Goal: Find specific page/section: Find specific page/section

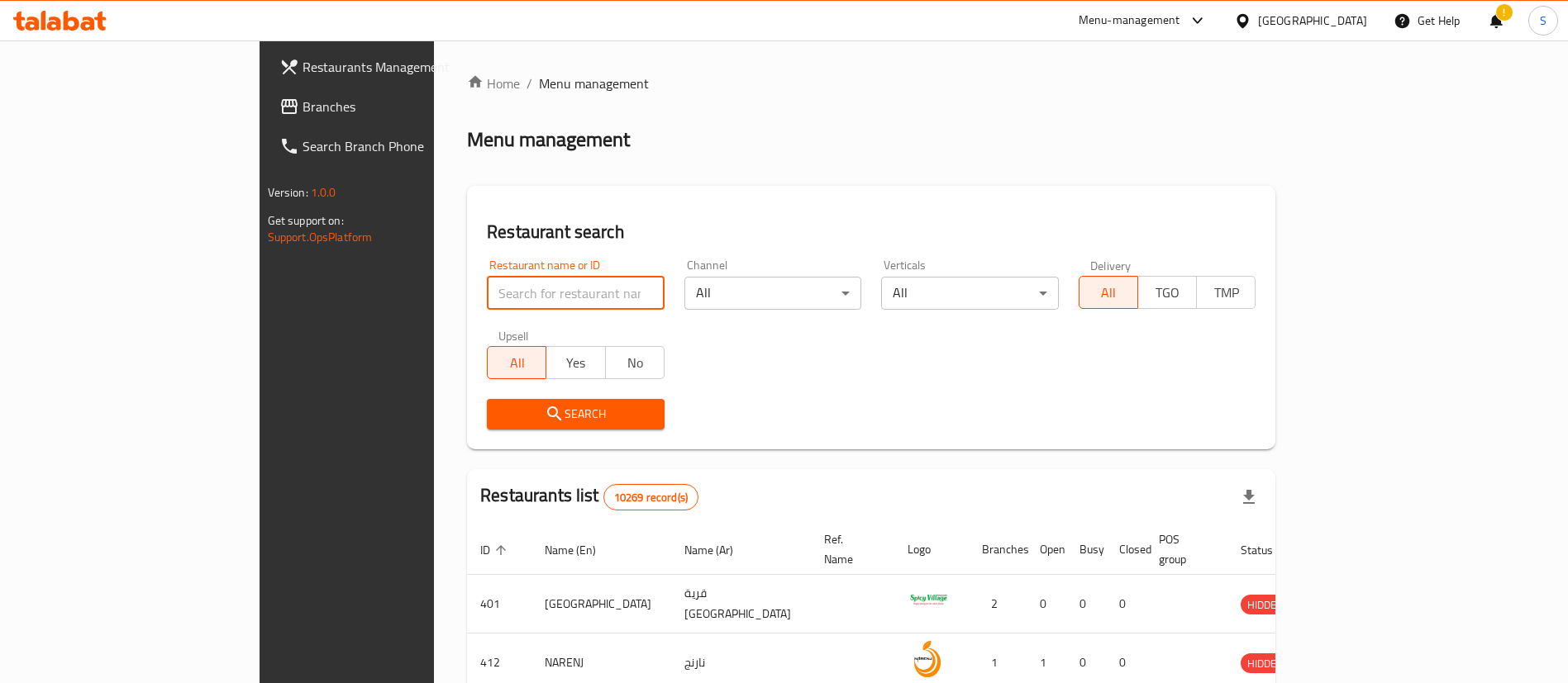
click at [487, 290] on input "search" at bounding box center [575, 293] width 177 height 33
type input "m"
type input "mood coffee"
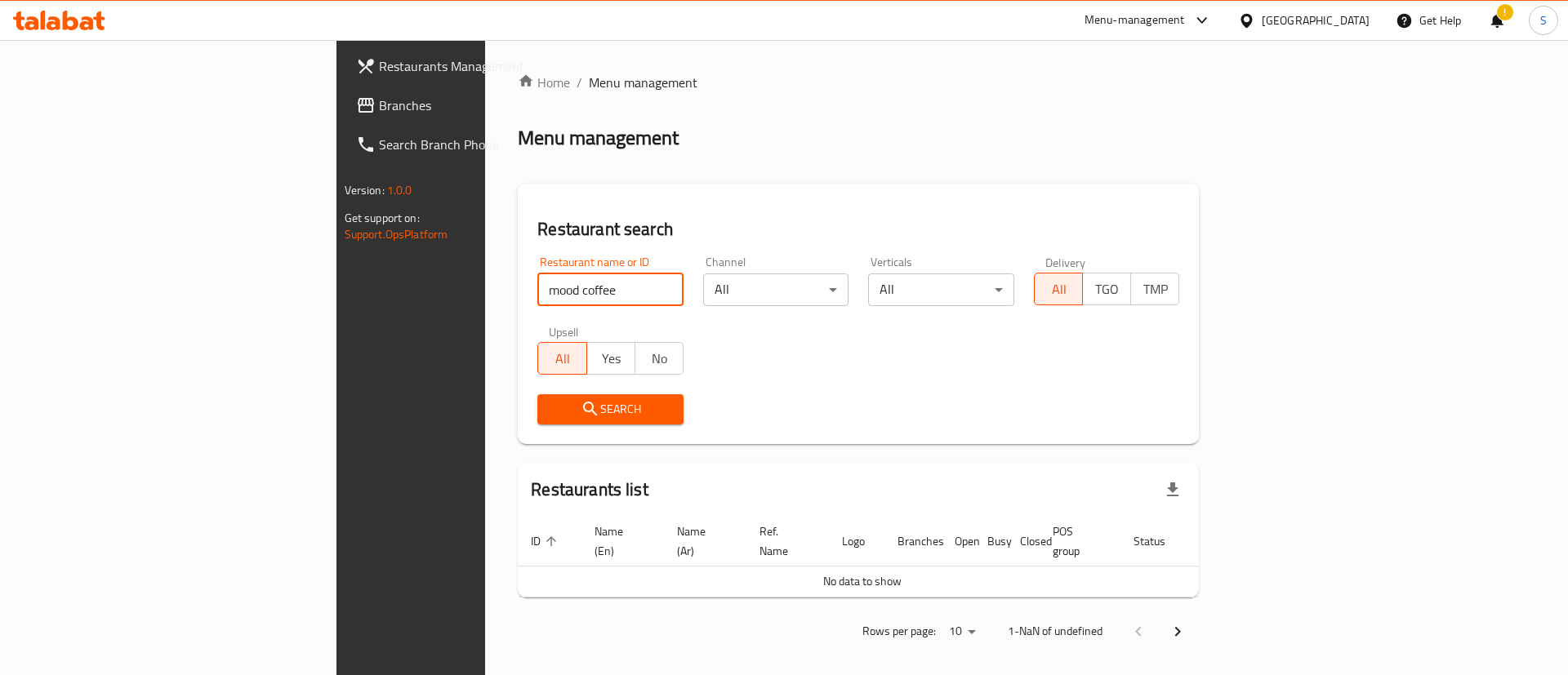
click at [538, 285] on input "mood coffee" at bounding box center [610, 290] width 146 height 33
click at [538, 294] on input "mood coffee" at bounding box center [610, 290] width 146 height 33
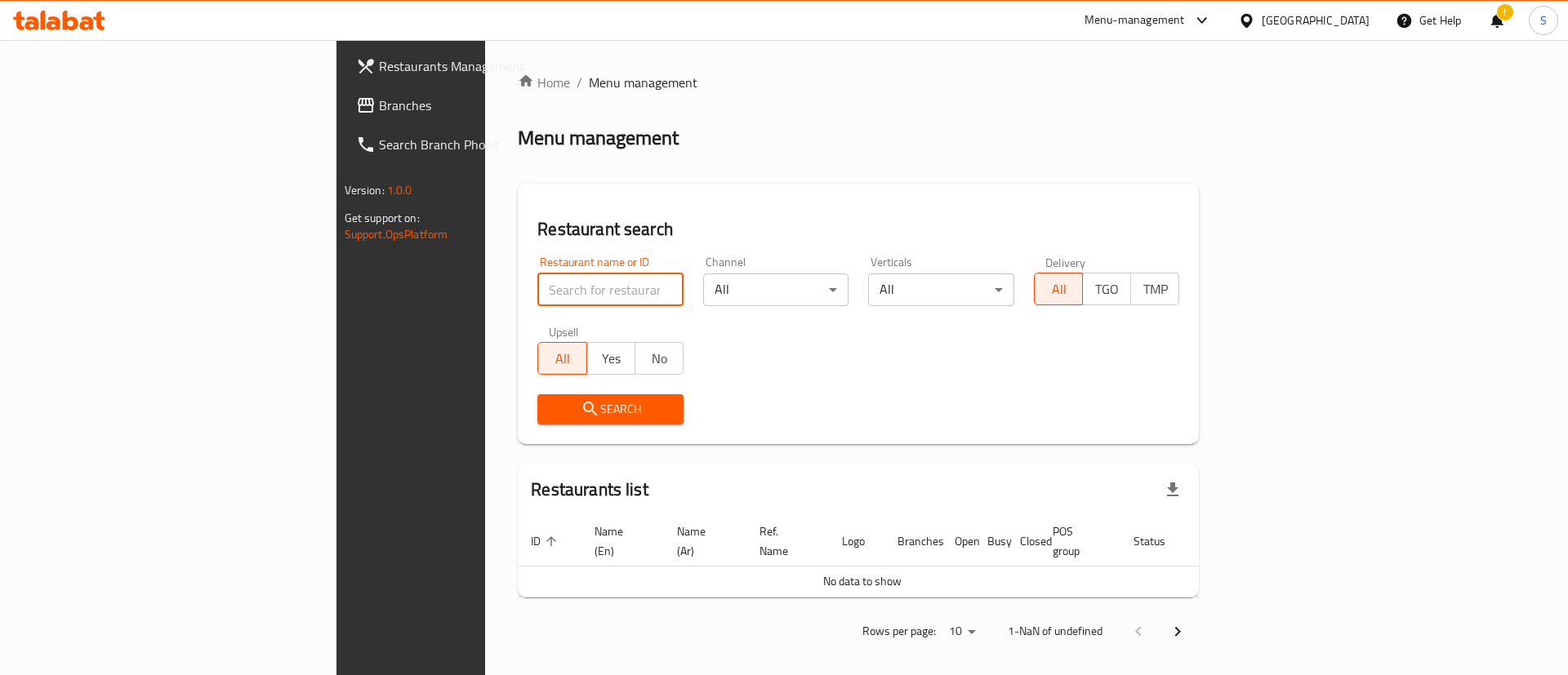
click button "Search" at bounding box center [610, 409] width 146 height 30
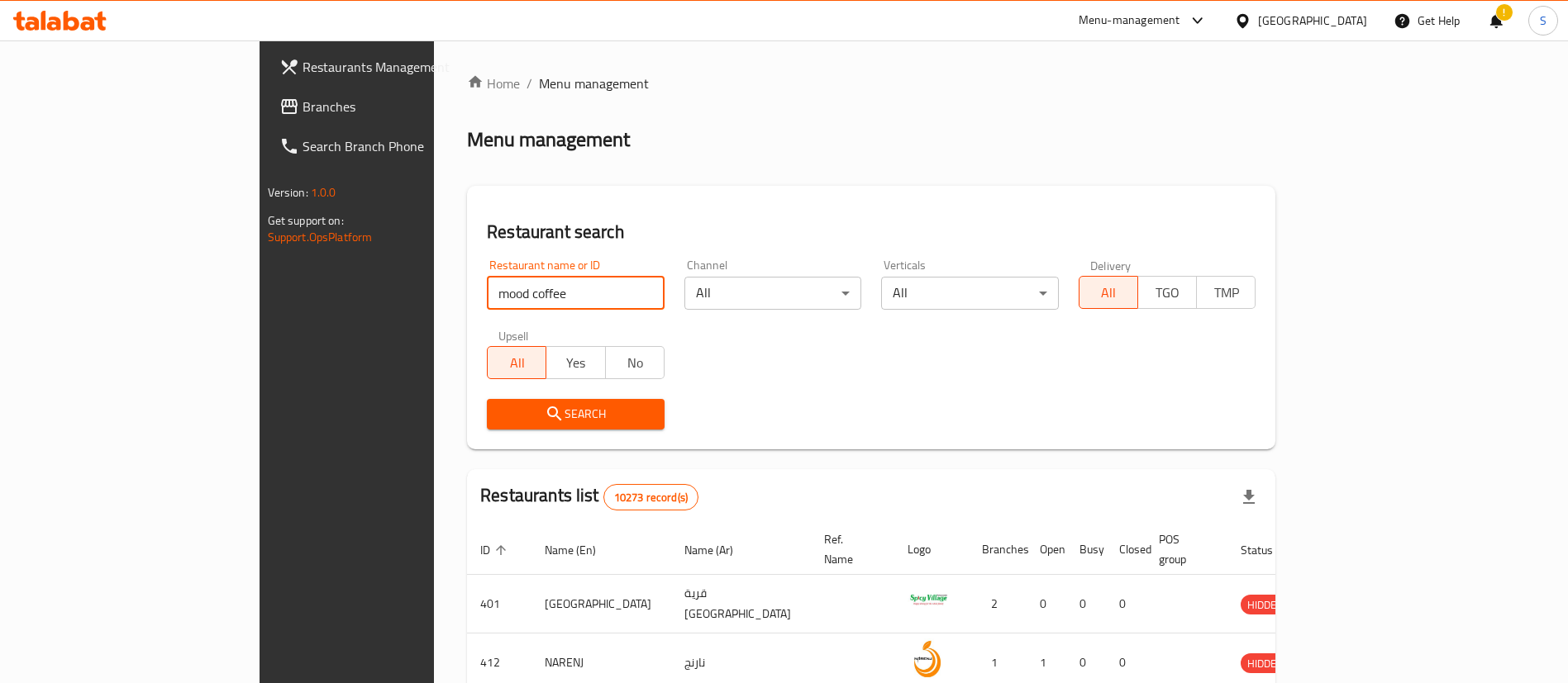
click button "Search" at bounding box center [575, 414] width 177 height 30
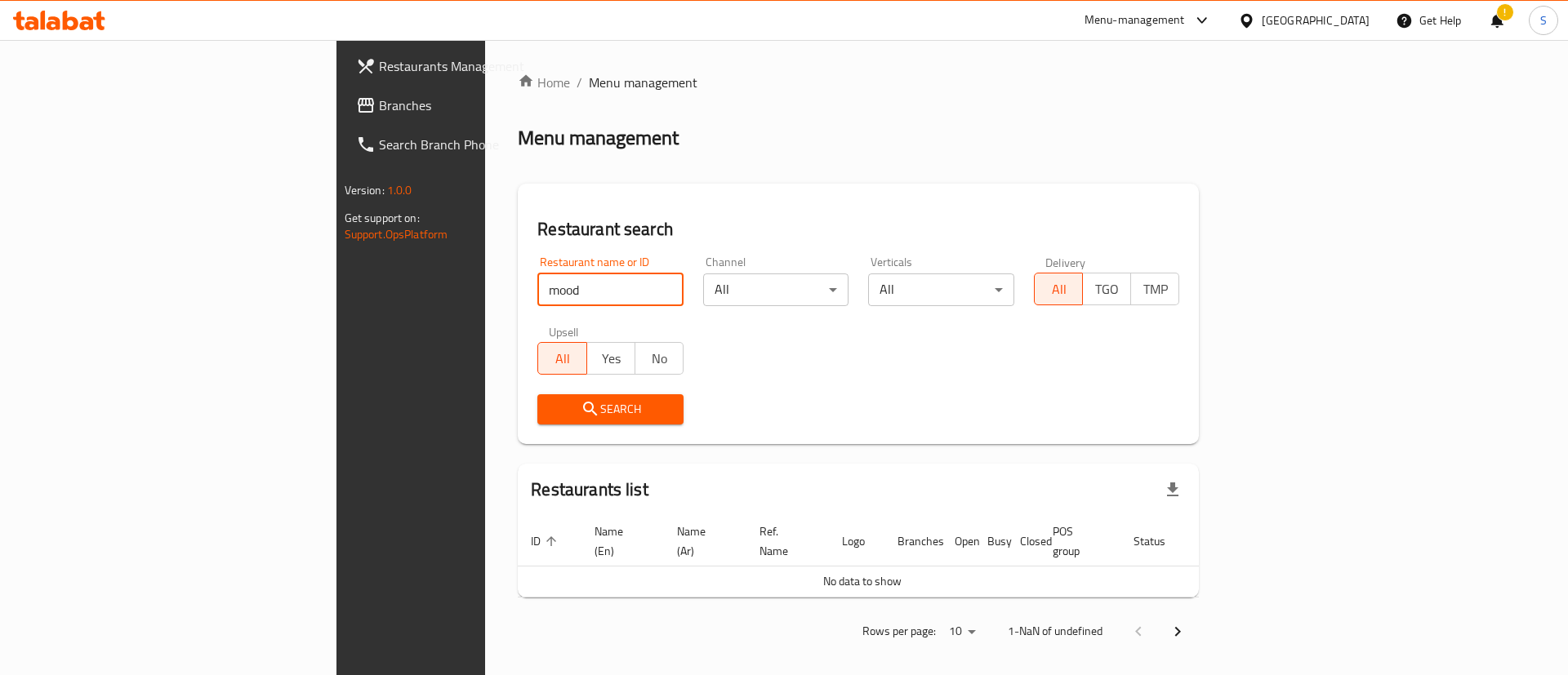
type input "mood"
click button "Search" at bounding box center [610, 409] width 146 height 30
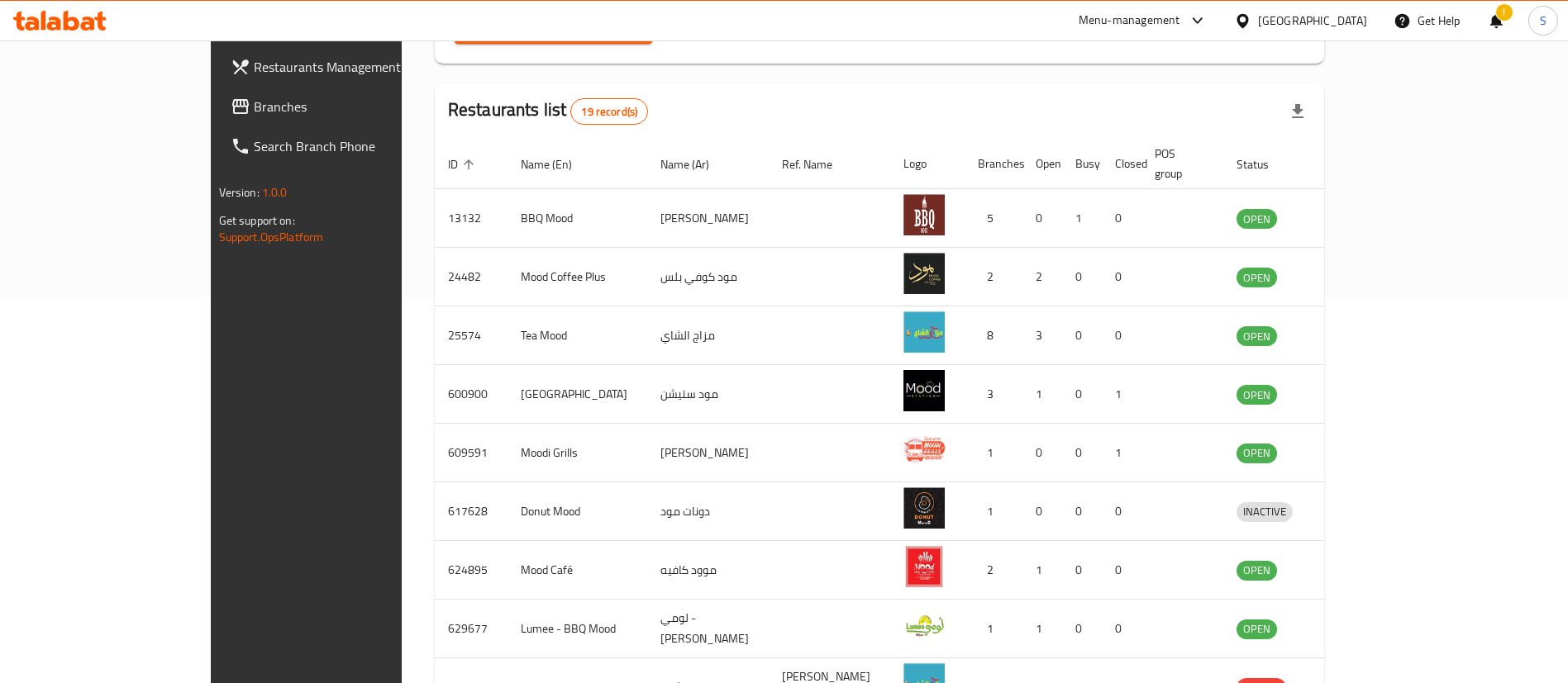
scroll to position [398, 0]
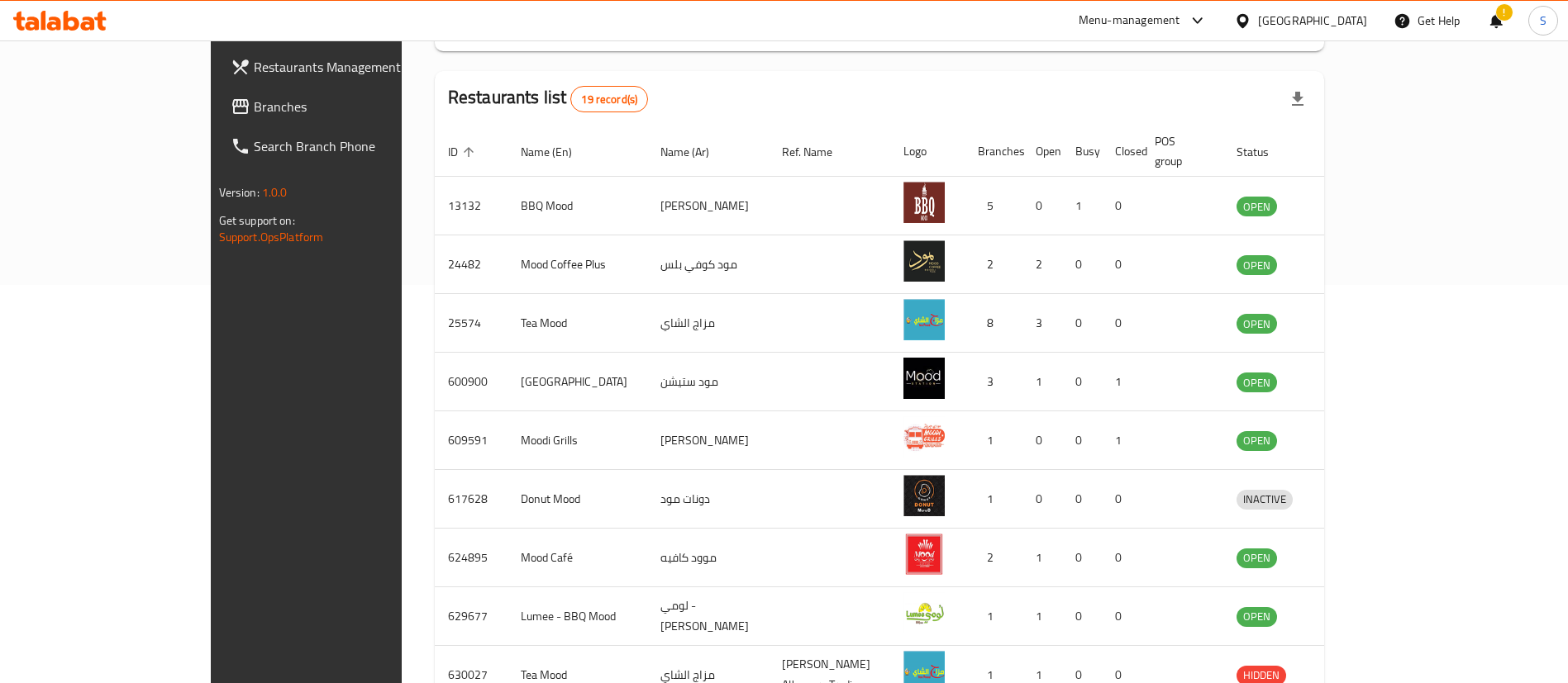
click at [1358, 263] on div "Home / Menu management Menu management Restaurant search Restaurant name or ID …" at bounding box center [879, 247] width 956 height 1210
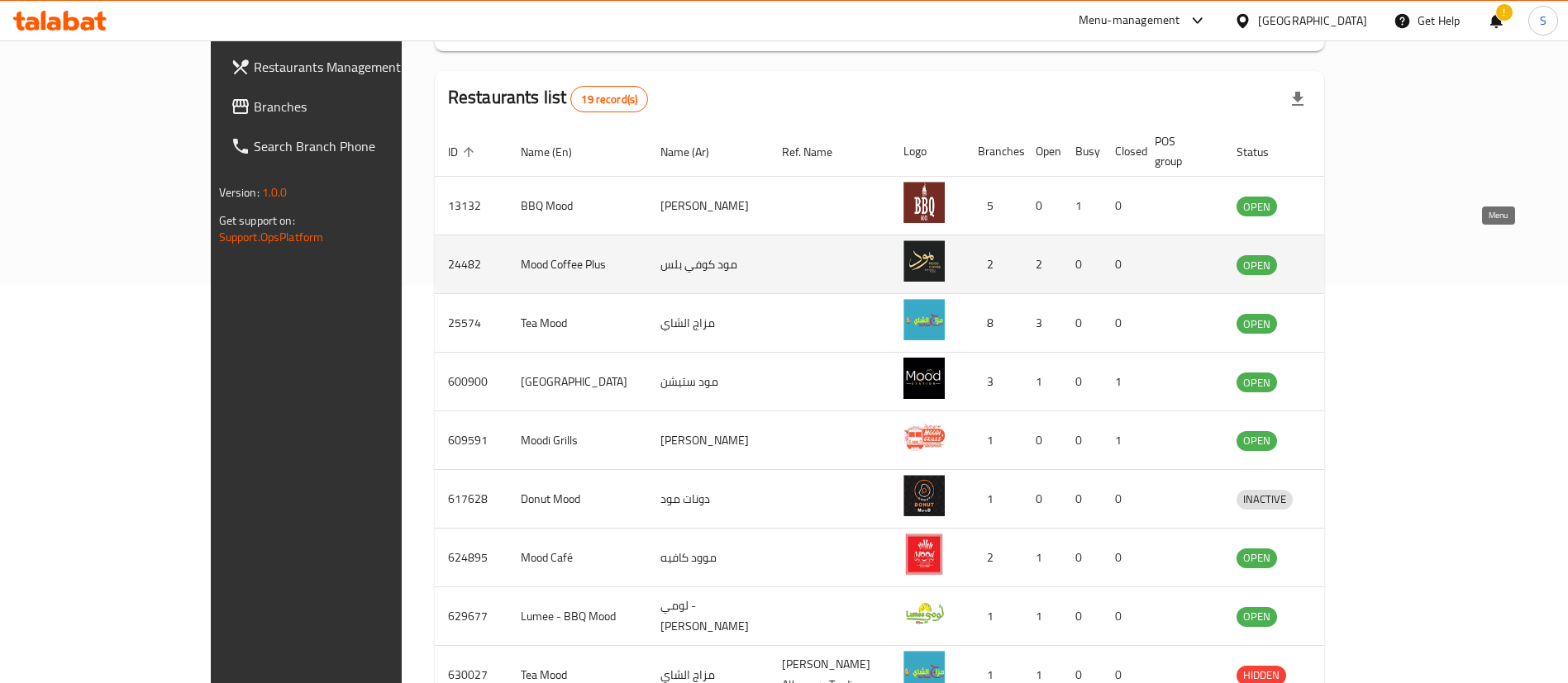
click at [1342, 262] on icon "enhanced table" at bounding box center [1339, 265] width 6 height 7
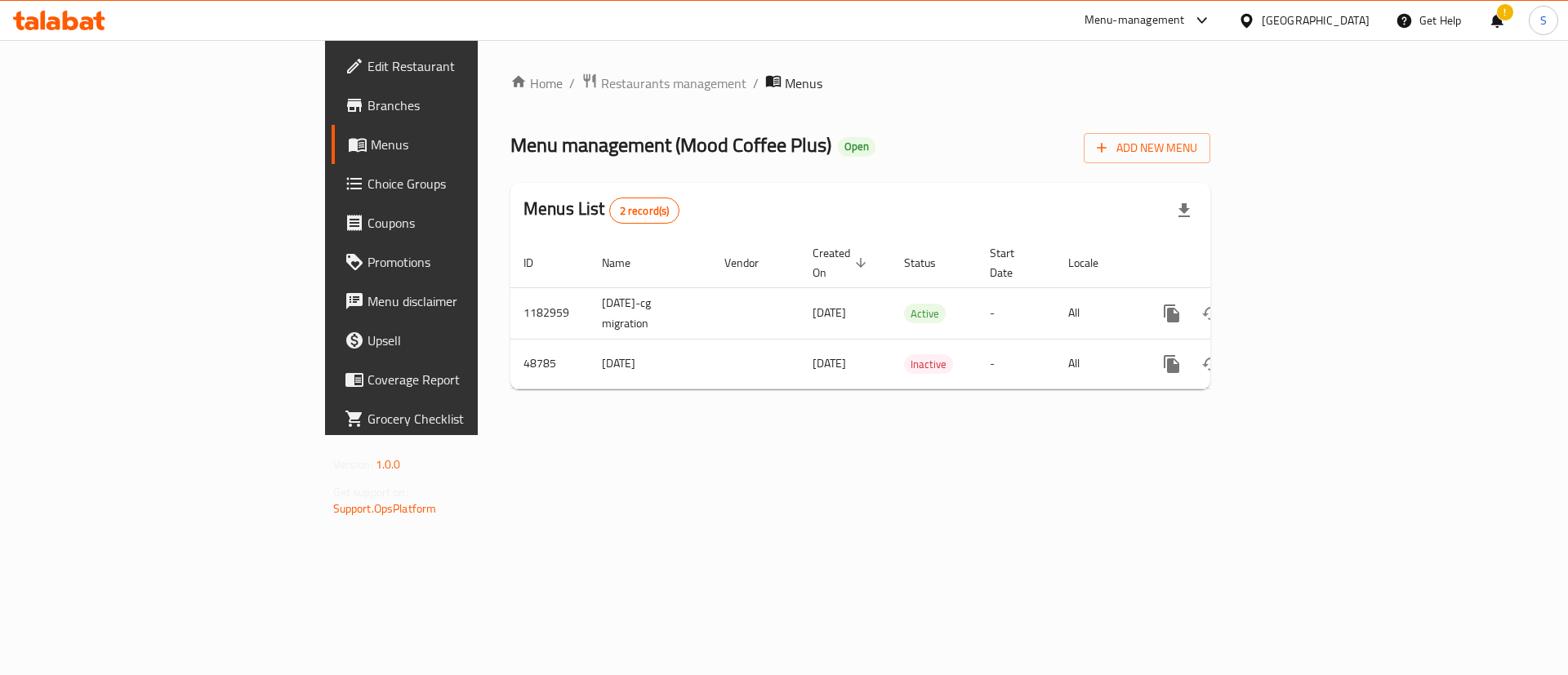
click at [367, 99] on span "Branches" at bounding box center [470, 104] width 206 height 19
